Goal: Transaction & Acquisition: Subscribe to service/newsletter

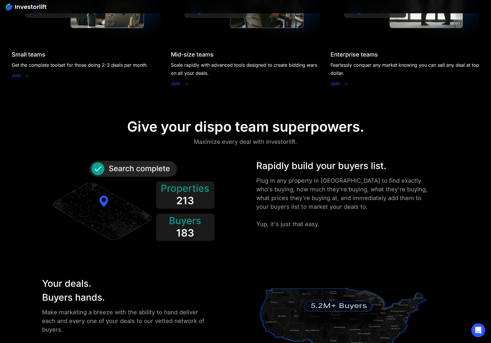
scroll to position [579, 0]
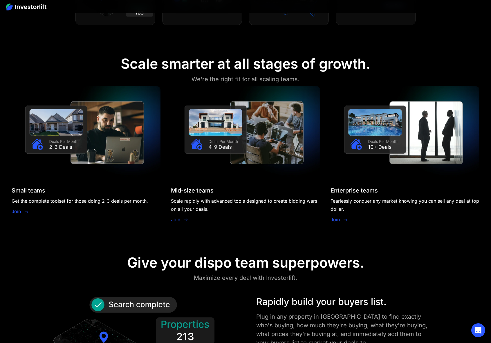
click at [177, 220] on link "Join" at bounding box center [175, 219] width 9 height 7
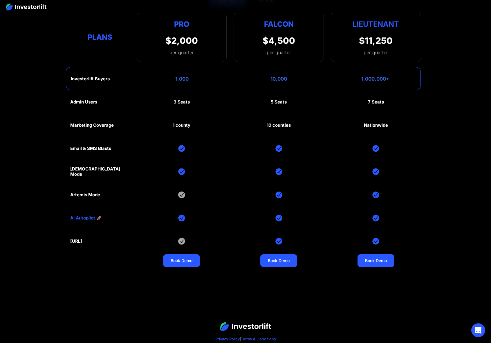
scroll to position [2848, 0]
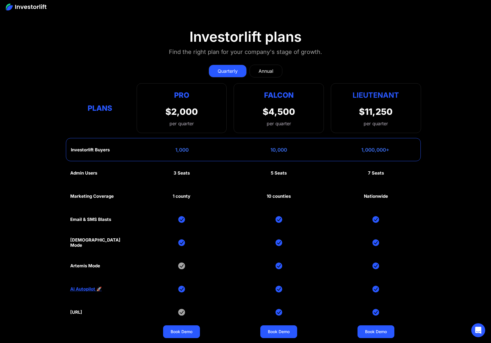
click at [261, 68] on div "Annual" at bounding box center [265, 71] width 15 height 7
click at [176, 195] on div "1 county" at bounding box center [182, 196] width 18 height 5
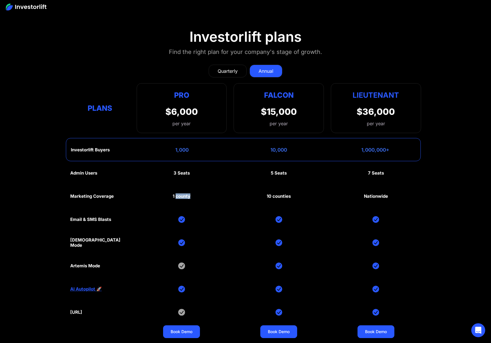
click at [176, 195] on div "1 county" at bounding box center [182, 196] width 18 height 5
click at [192, 191] on div "Admin Users 3 Seats 5 Seats 7 Seats Marketing Coverage 1 county 10 counties Nat…" at bounding box center [245, 254] width 351 height 186
